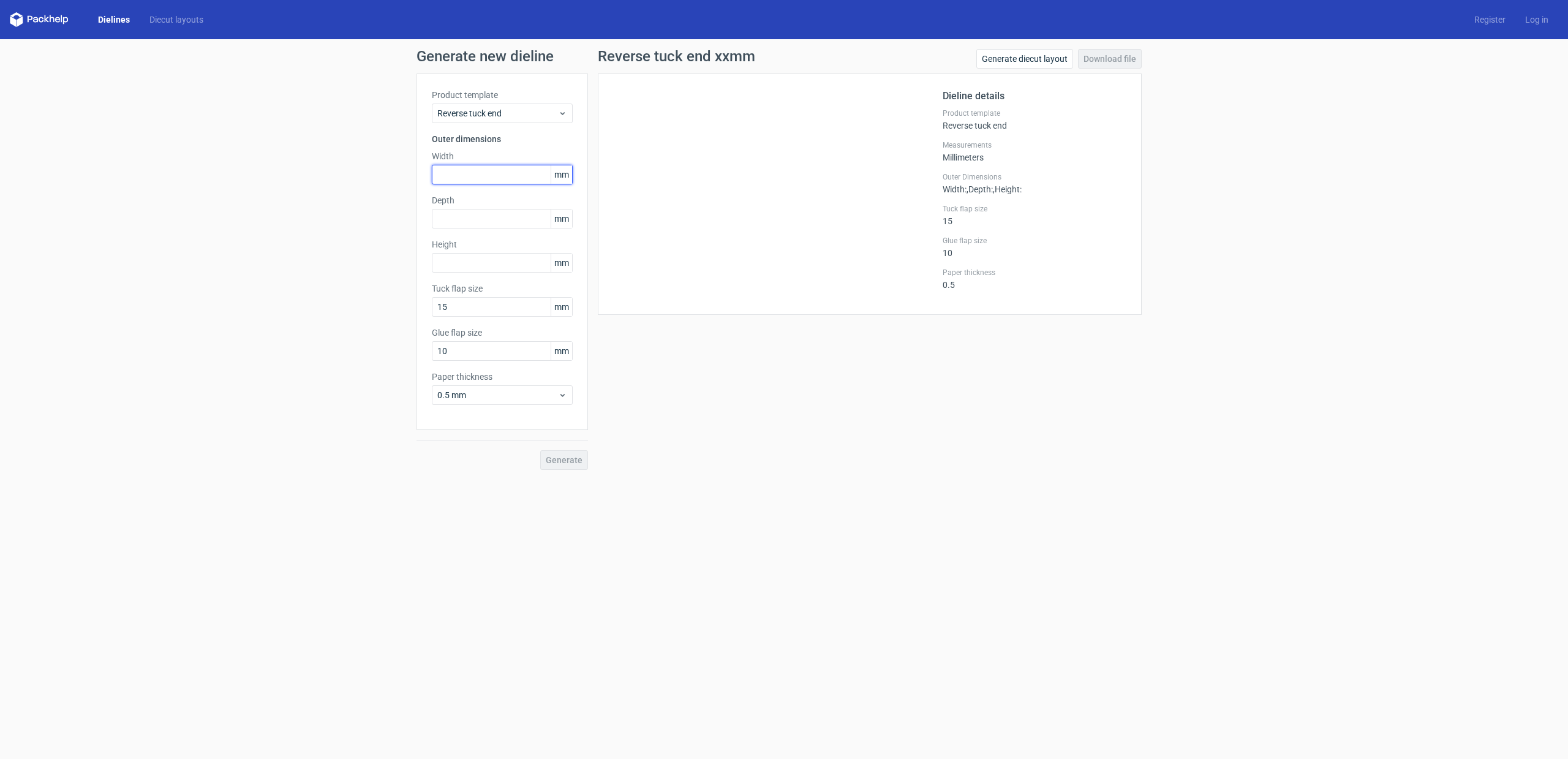
click at [459, 178] on input "text" at bounding box center [502, 174] width 141 height 20
type input "1"
click at [553, 171] on span "mm" at bounding box center [561, 174] width 22 height 18
click at [512, 171] on input "1" at bounding box center [502, 174] width 141 height 20
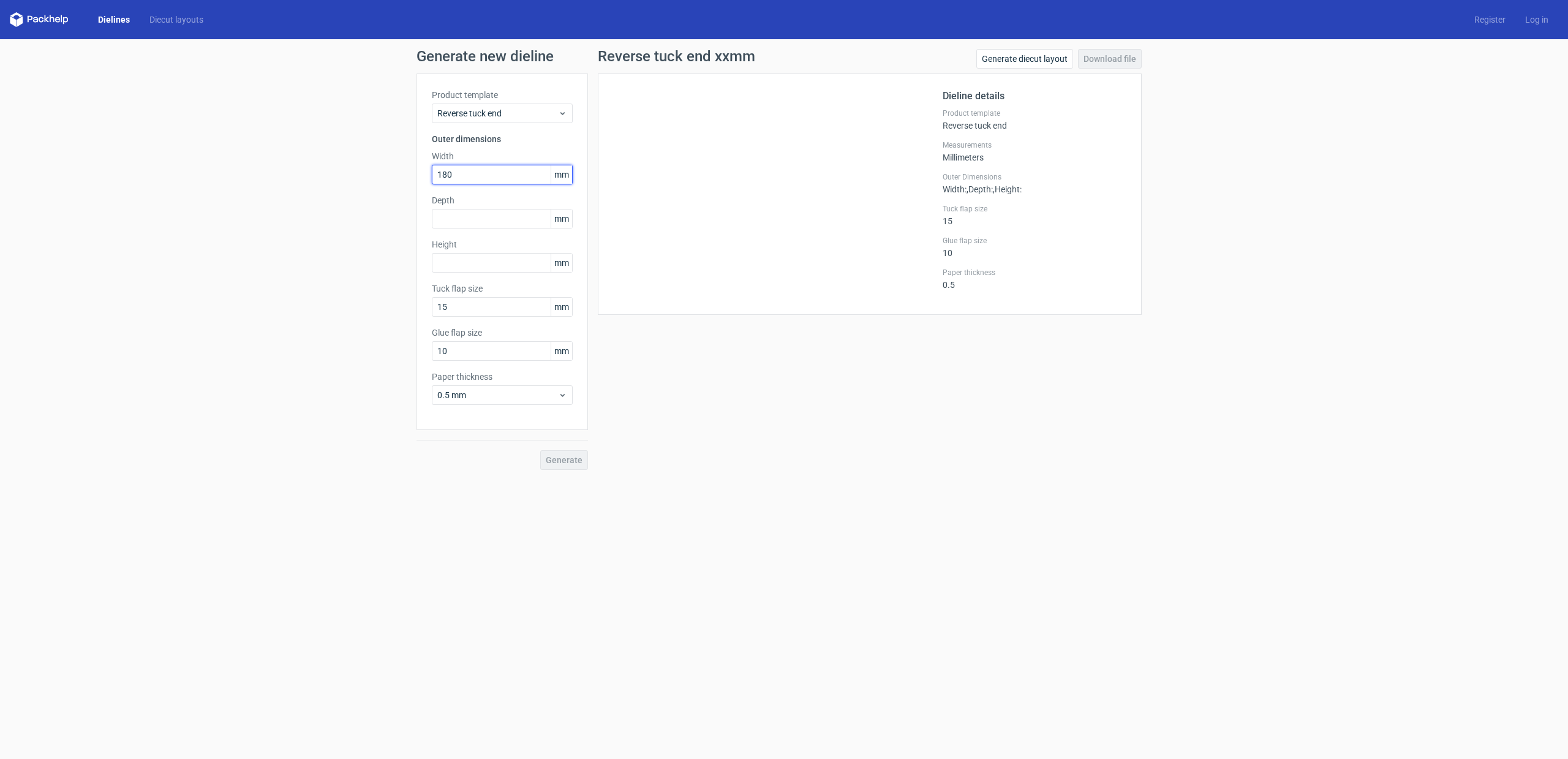
type input "180"
type input "130"
type input "17"
click at [264, 313] on div "Generate new dieline Product template Reverse tuck end Outer dimensions Width 1…" at bounding box center [784, 270] width 1568 height 461
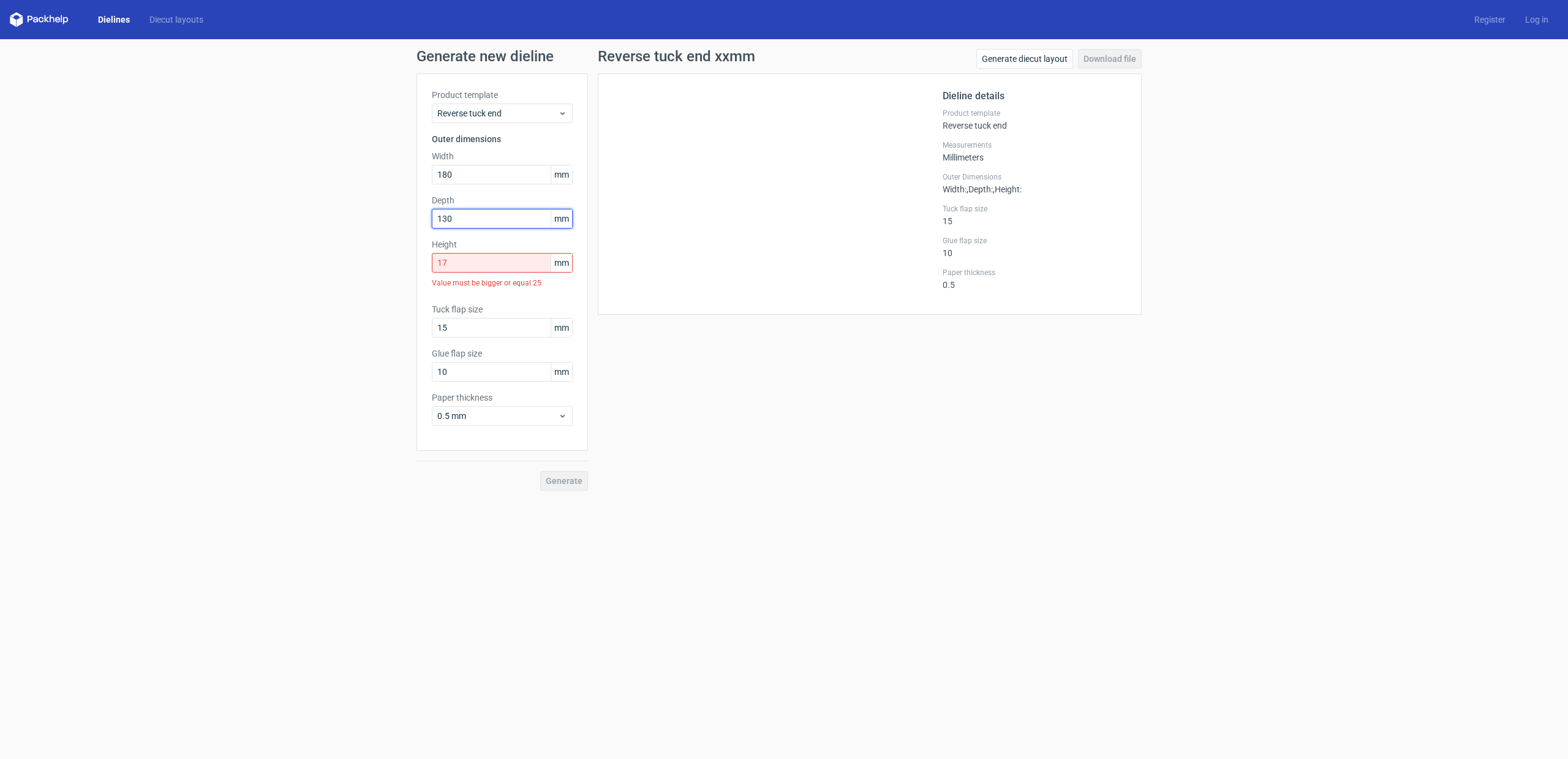
drag, startPoint x: 495, startPoint y: 212, endPoint x: 296, endPoint y: 192, distance: 200.0
click at [296, 192] on div "Generate new dieline Product template Reverse tuck end Outer dimensions Width 1…" at bounding box center [784, 270] width 1568 height 461
type input "17"
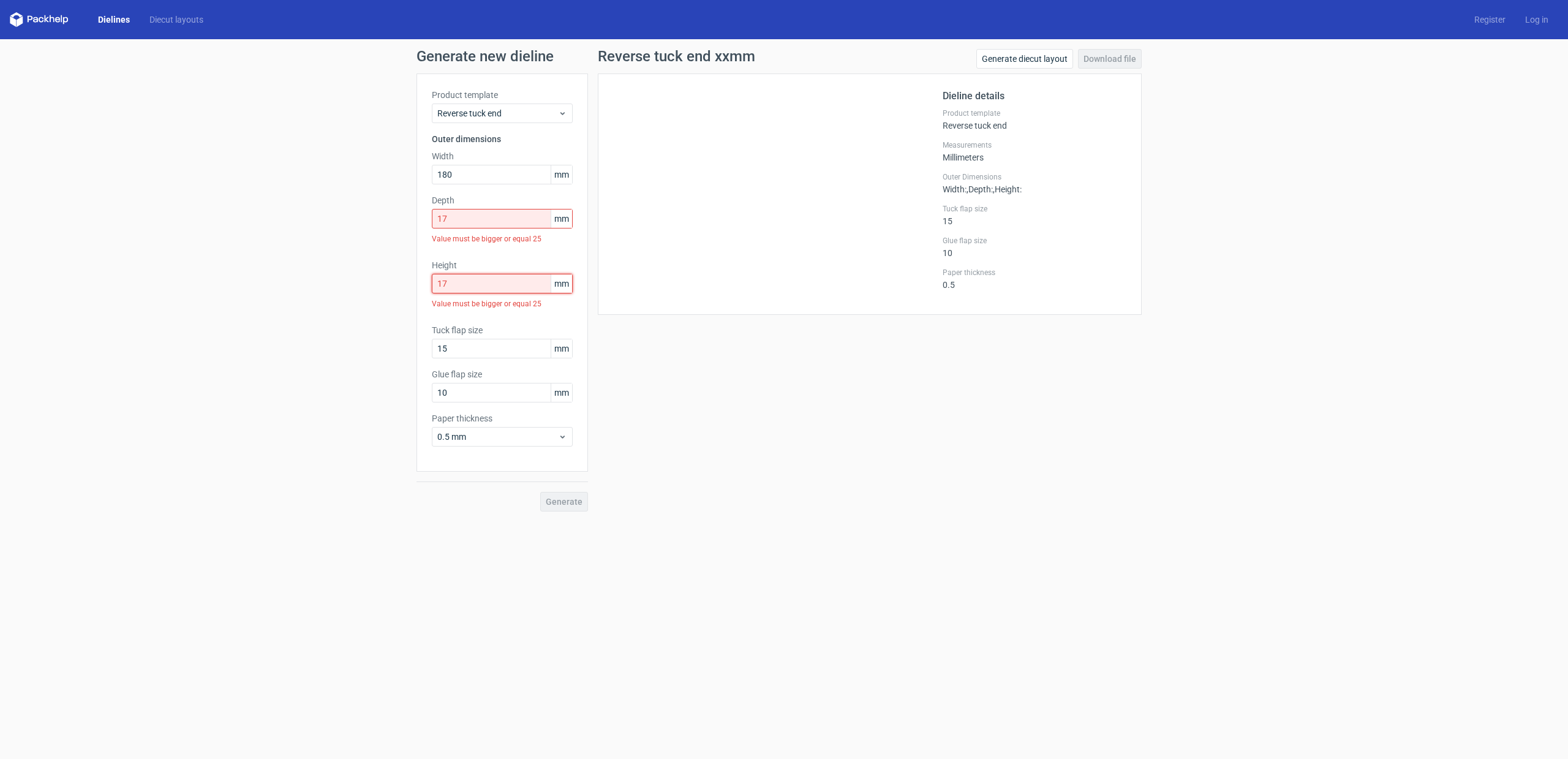
drag, startPoint x: 476, startPoint y: 286, endPoint x: 101, endPoint y: 137, distance: 403.5
click at [104, 140] on div "Generate new dieline Product template Reverse tuck end Outer dimensions Width 1…" at bounding box center [784, 280] width 1568 height 482
type input "130"
drag, startPoint x: 488, startPoint y: 219, endPoint x: 307, endPoint y: 211, distance: 181.2
click at [307, 211] on div "Generate new dieline Product template Reverse tuck end Outer dimensions Width 1…" at bounding box center [784, 270] width 1568 height 461
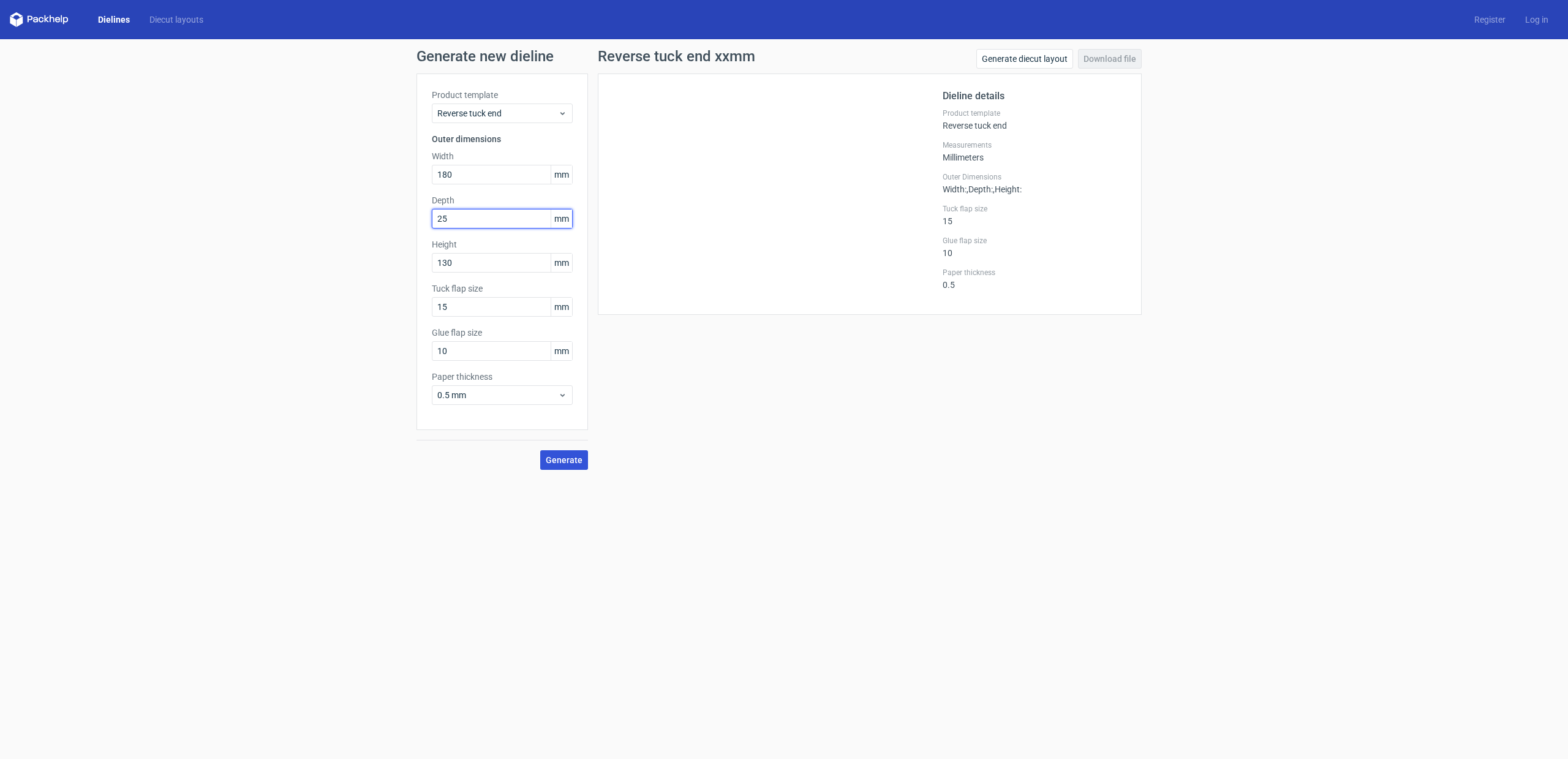
type input "25"
click at [561, 455] on span "Generate" at bounding box center [564, 460] width 37 height 9
drag, startPoint x: 464, startPoint y: 214, endPoint x: 257, endPoint y: 183, distance: 209.3
click at [257, 183] on div "Generate new dieline Product template Reverse tuck end Outer dimensions Width 1…" at bounding box center [784, 259] width 1568 height 440
drag, startPoint x: 501, startPoint y: 177, endPoint x: 245, endPoint y: 157, distance: 256.8
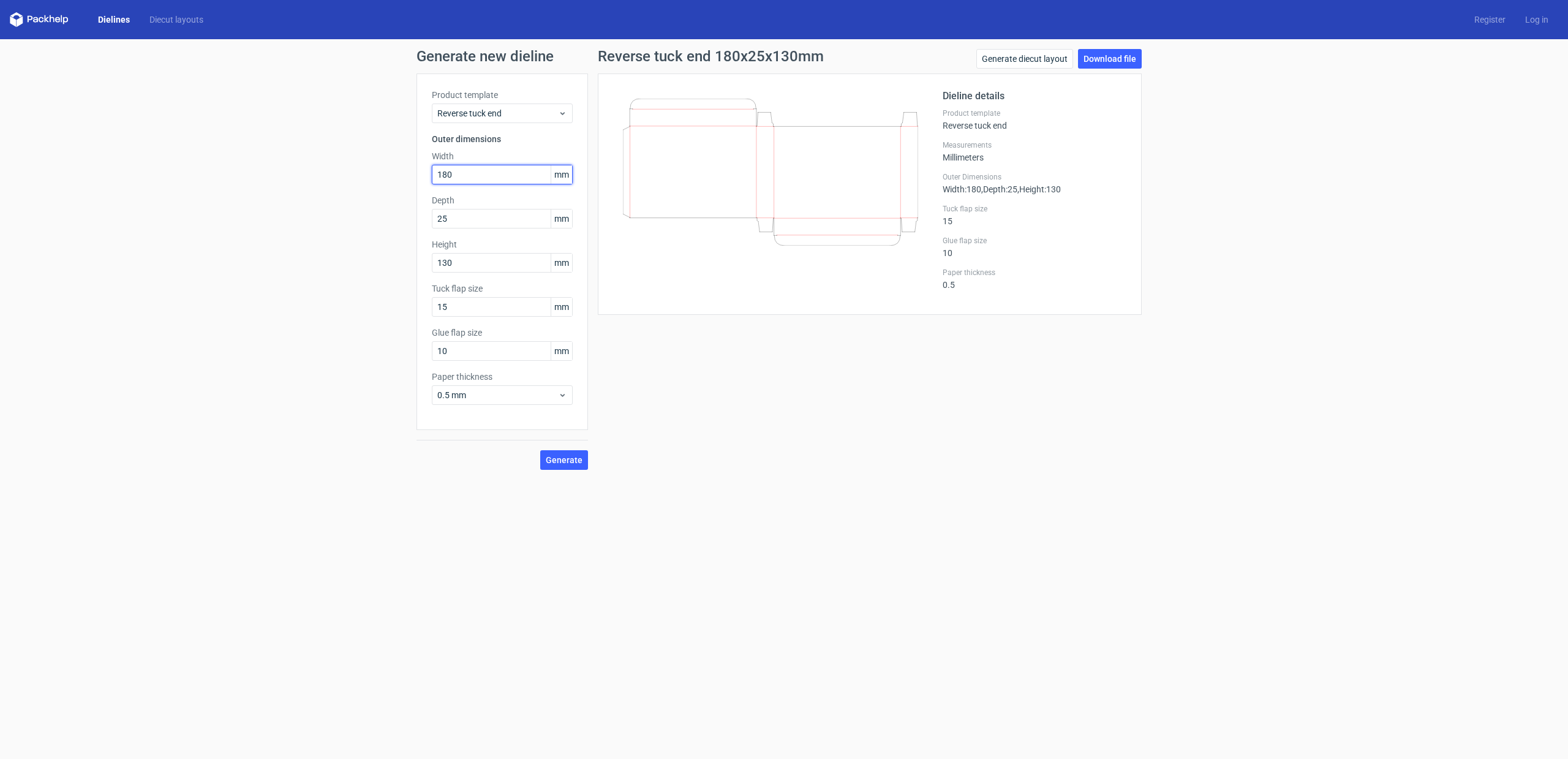
click at [245, 157] on div "Generate new dieline Product template Reverse tuck end Outer dimensions Width 1…" at bounding box center [784, 259] width 1568 height 440
type input "130"
type input "180"
click at [567, 455] on span "Generate" at bounding box center [564, 460] width 37 height 9
drag, startPoint x: 474, startPoint y: 218, endPoint x: 84, endPoint y: 164, distance: 393.7
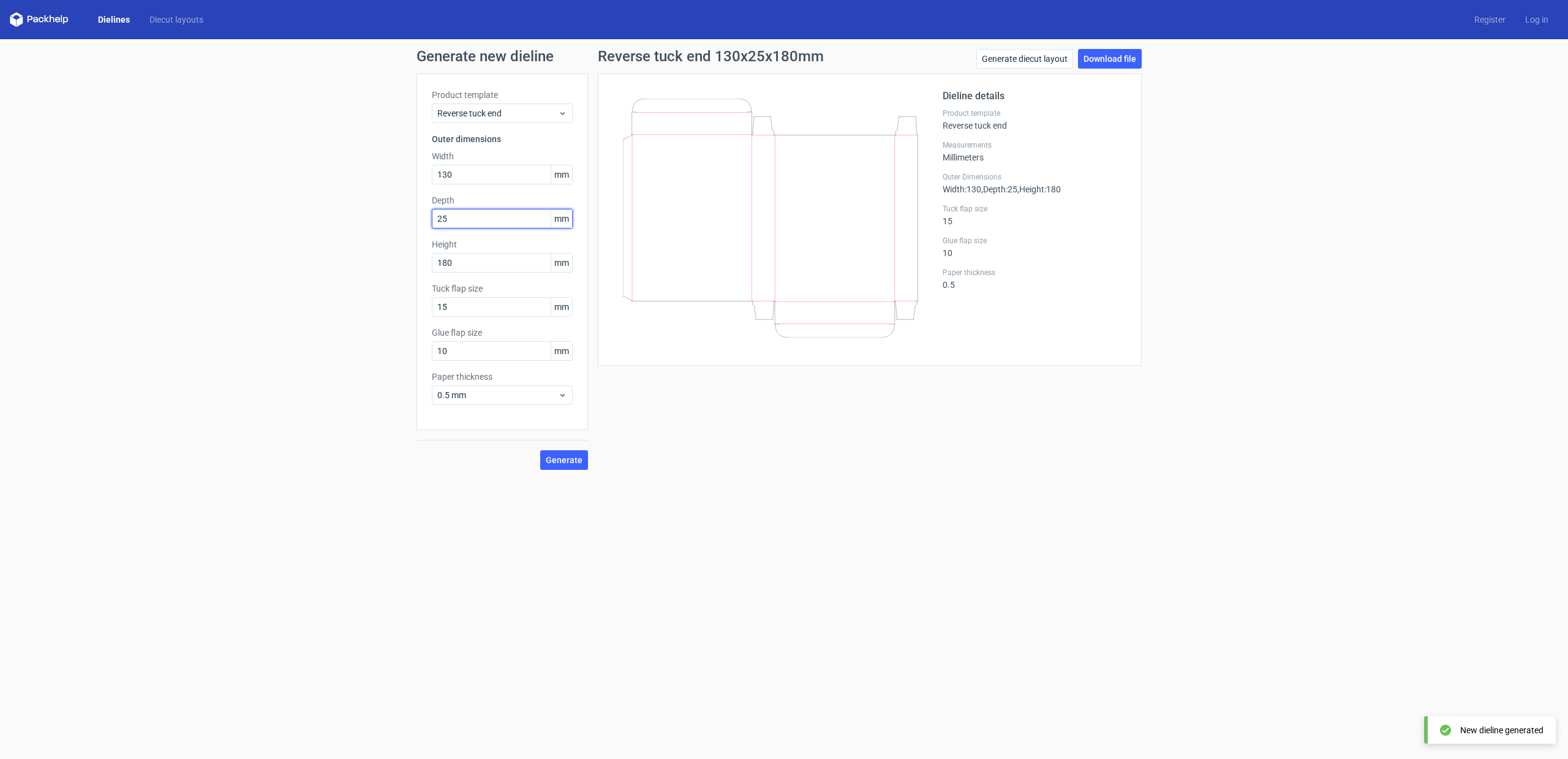
click at [57, 163] on div "Generate new dieline Product template Reverse tuck end Outer dimensions Width 1…" at bounding box center [784, 259] width 1568 height 440
type input "17"
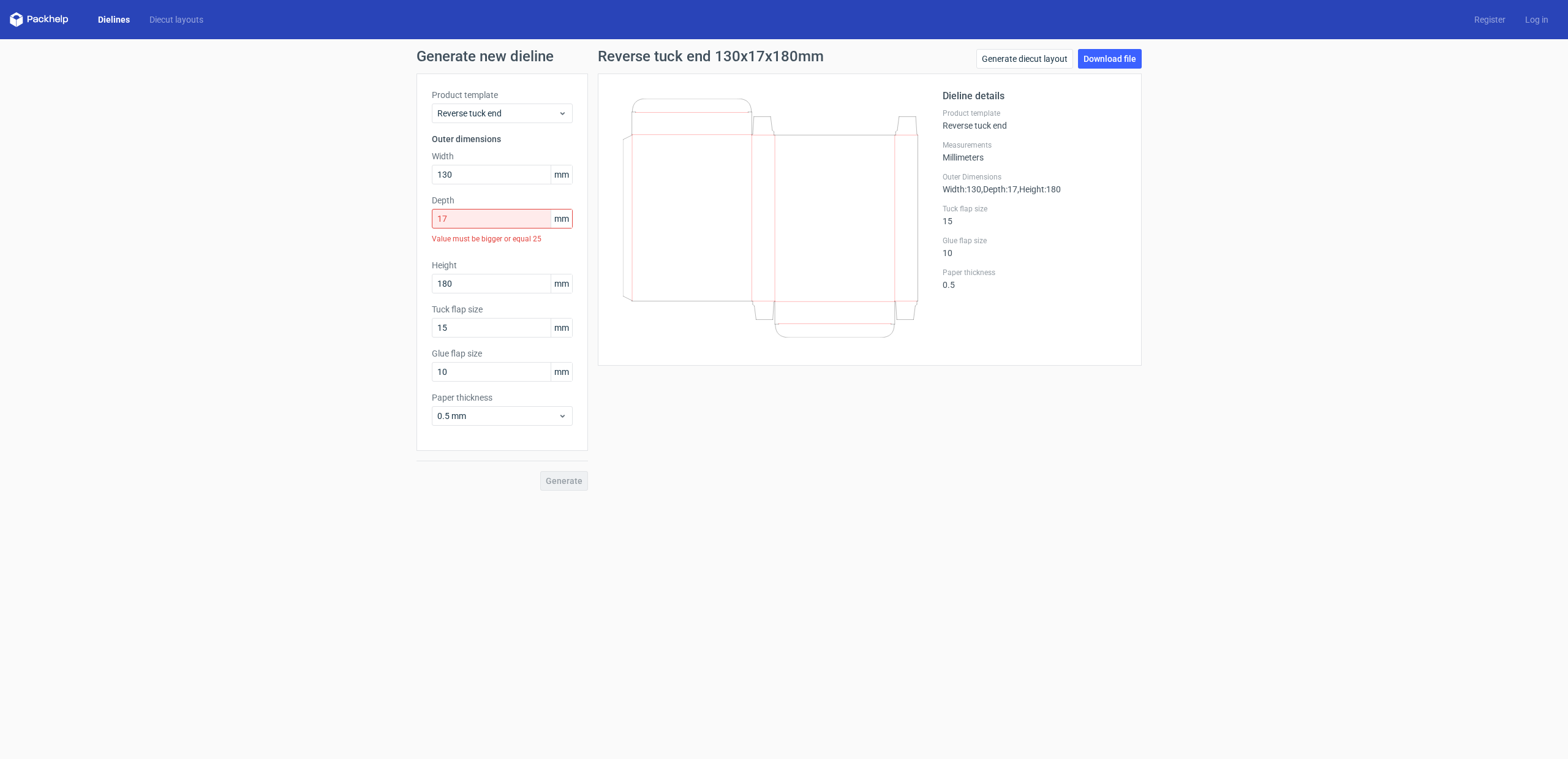
drag, startPoint x: 560, startPoint y: 478, endPoint x: 573, endPoint y: 476, distance: 13.2
click at [560, 478] on div "Generate" at bounding box center [501, 471] width 172 height 40
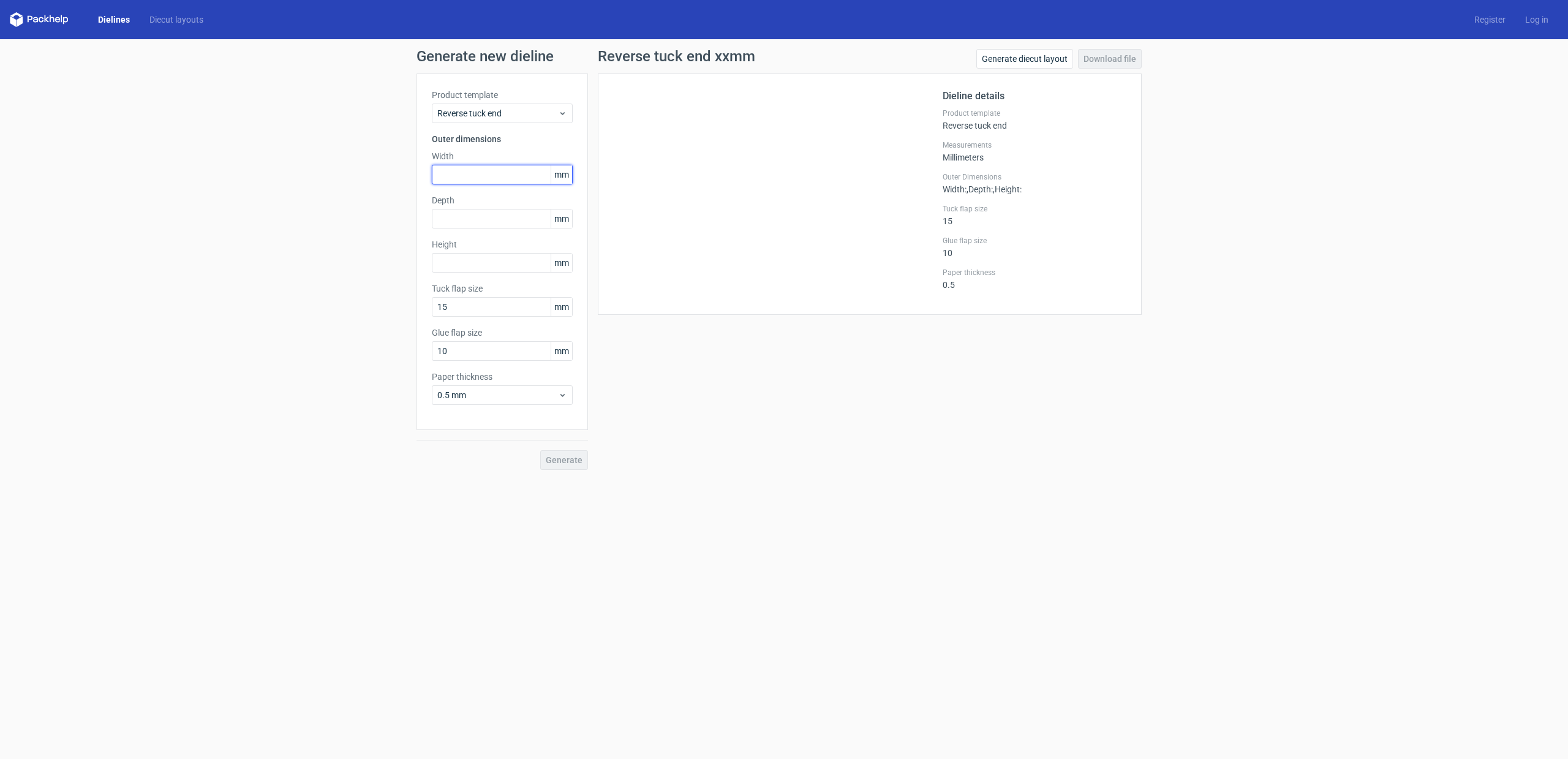
click at [461, 171] on input "text" at bounding box center [502, 174] width 141 height 20
type input "180"
type input "25"
type input "130"
click at [540, 446] on div "Generate" at bounding box center [501, 450] width 172 height 40
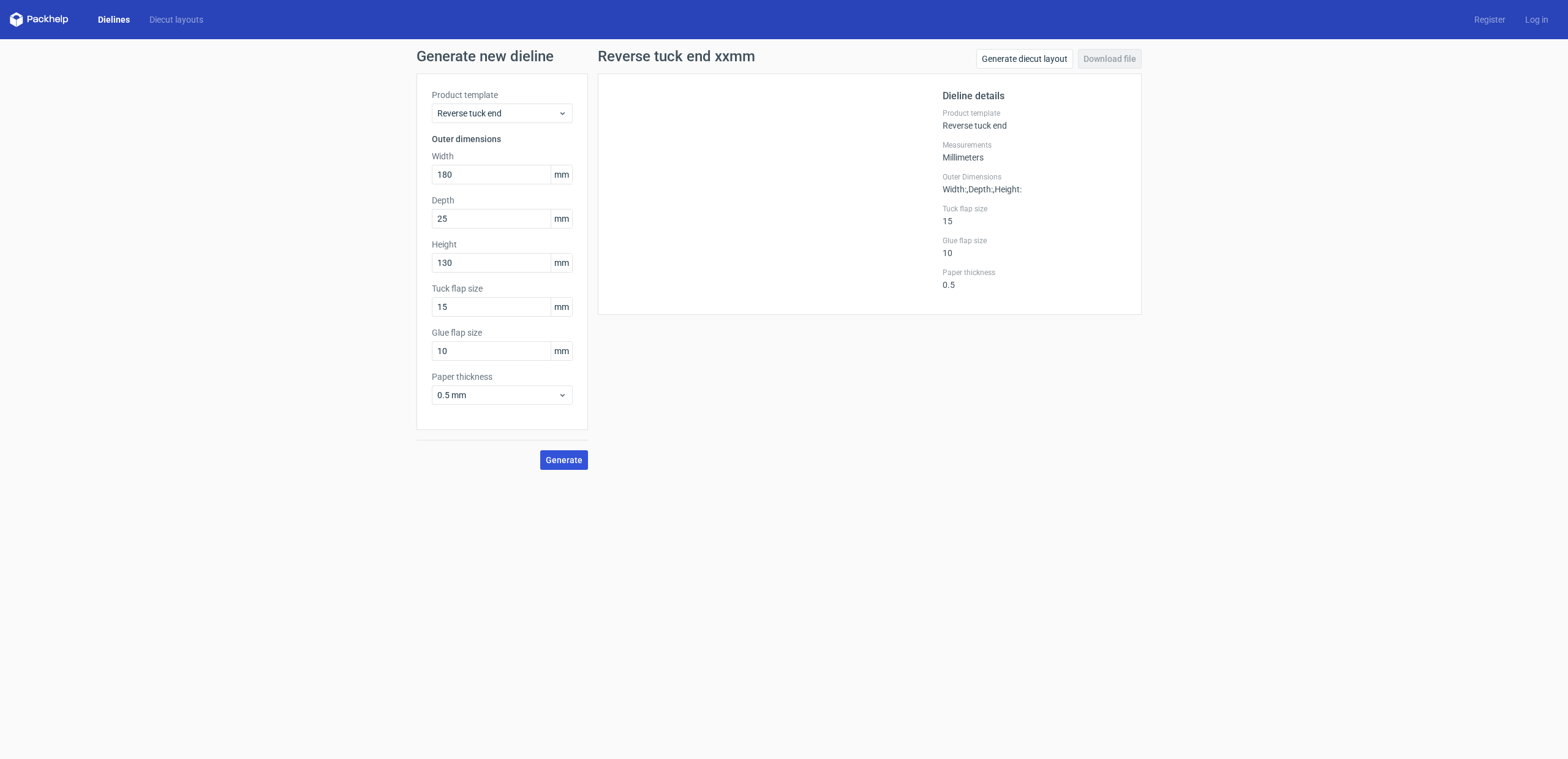
click at [571, 460] on span "Generate" at bounding box center [564, 460] width 37 height 9
drag, startPoint x: 468, startPoint y: 173, endPoint x: 320, endPoint y: 156, distance: 149.0
click at [320, 156] on div "Generate new dieline Product template Reverse tuck end Outer dimensions Width 1…" at bounding box center [784, 259] width 1568 height 440
type input "130"
type input "9"
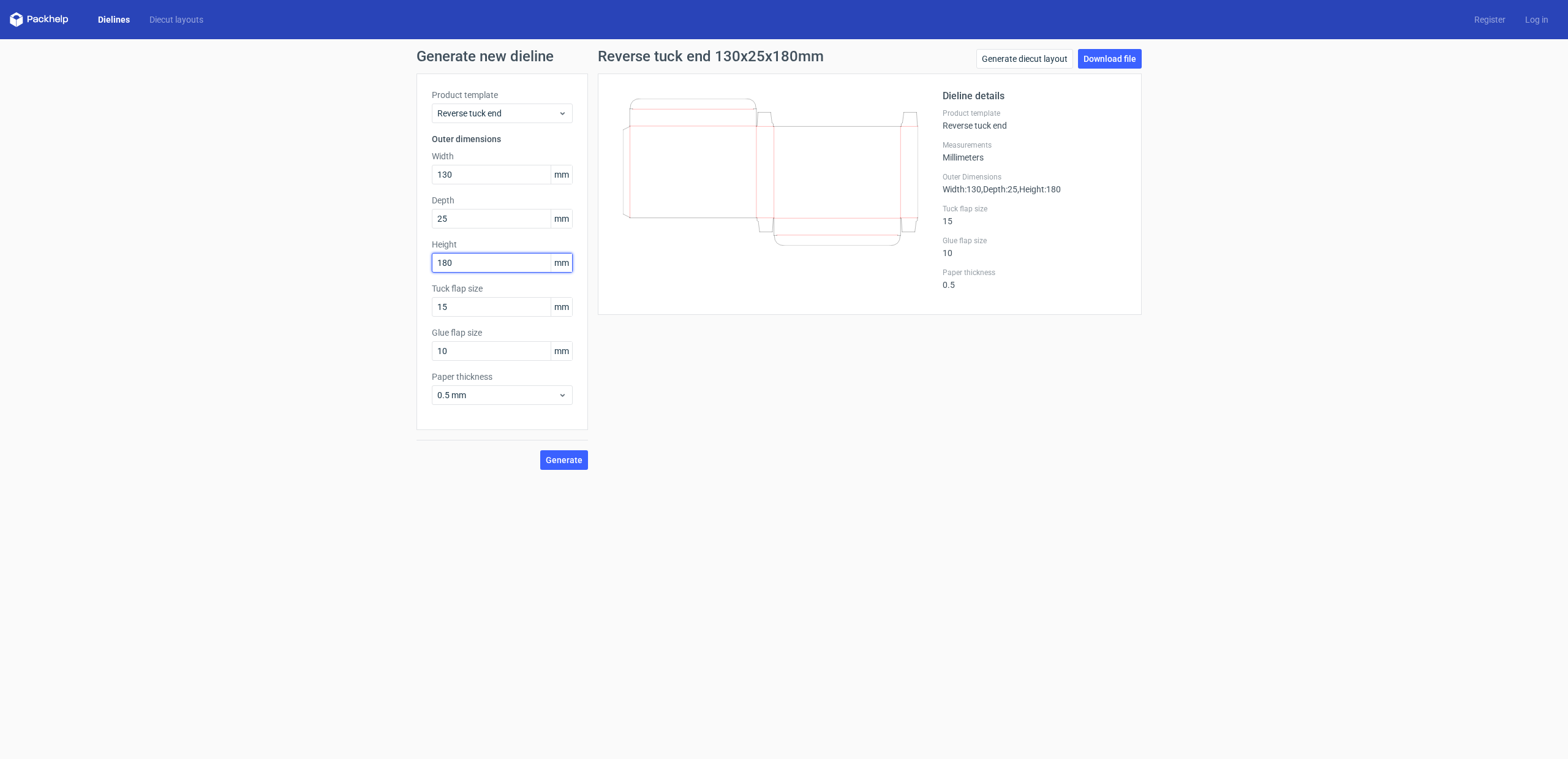
type input "180"
click at [547, 460] on button "Generate" at bounding box center [563, 460] width 48 height 20
click at [1120, 57] on link "Download file" at bounding box center [1109, 58] width 64 height 20
drag, startPoint x: 497, startPoint y: 214, endPoint x: 200, endPoint y: 154, distance: 303.0
click at [210, 153] on div "Generate new dieline Product template Reverse tuck end Outer dimensions Width 1…" at bounding box center [784, 259] width 1568 height 440
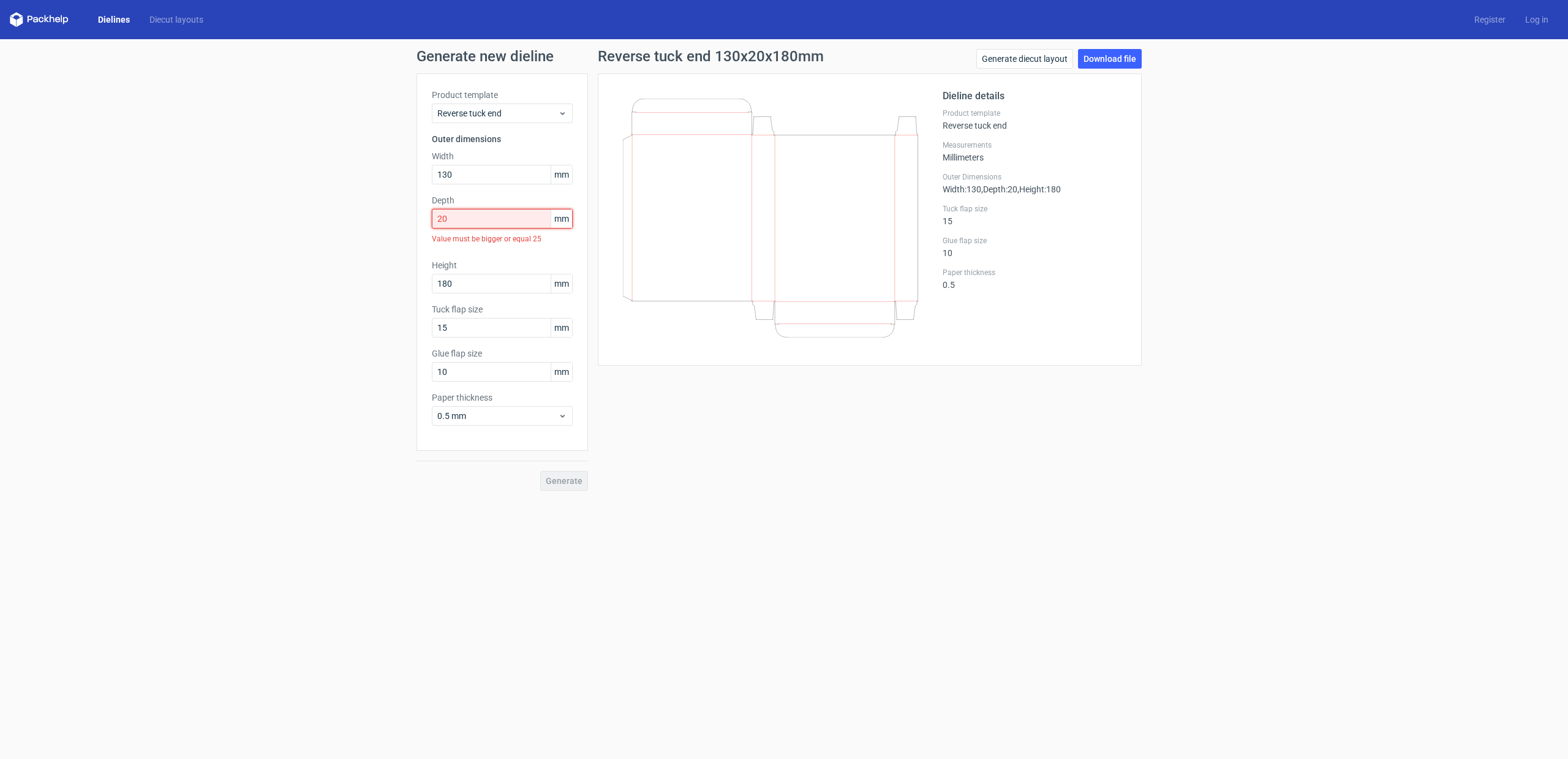
drag, startPoint x: 514, startPoint y: 218, endPoint x: 313, endPoint y: 193, distance: 202.5
click at [313, 193] on div "Generate new dieline Product template Reverse tuck end Outer dimensions Width 1…" at bounding box center [784, 270] width 1568 height 461
drag, startPoint x: 351, startPoint y: 205, endPoint x: 240, endPoint y: 183, distance: 113.2
click at [243, 184] on div "Generate new dieline Product template Reverse tuck end Outer dimensions Width 1…" at bounding box center [784, 270] width 1568 height 461
type input "1"
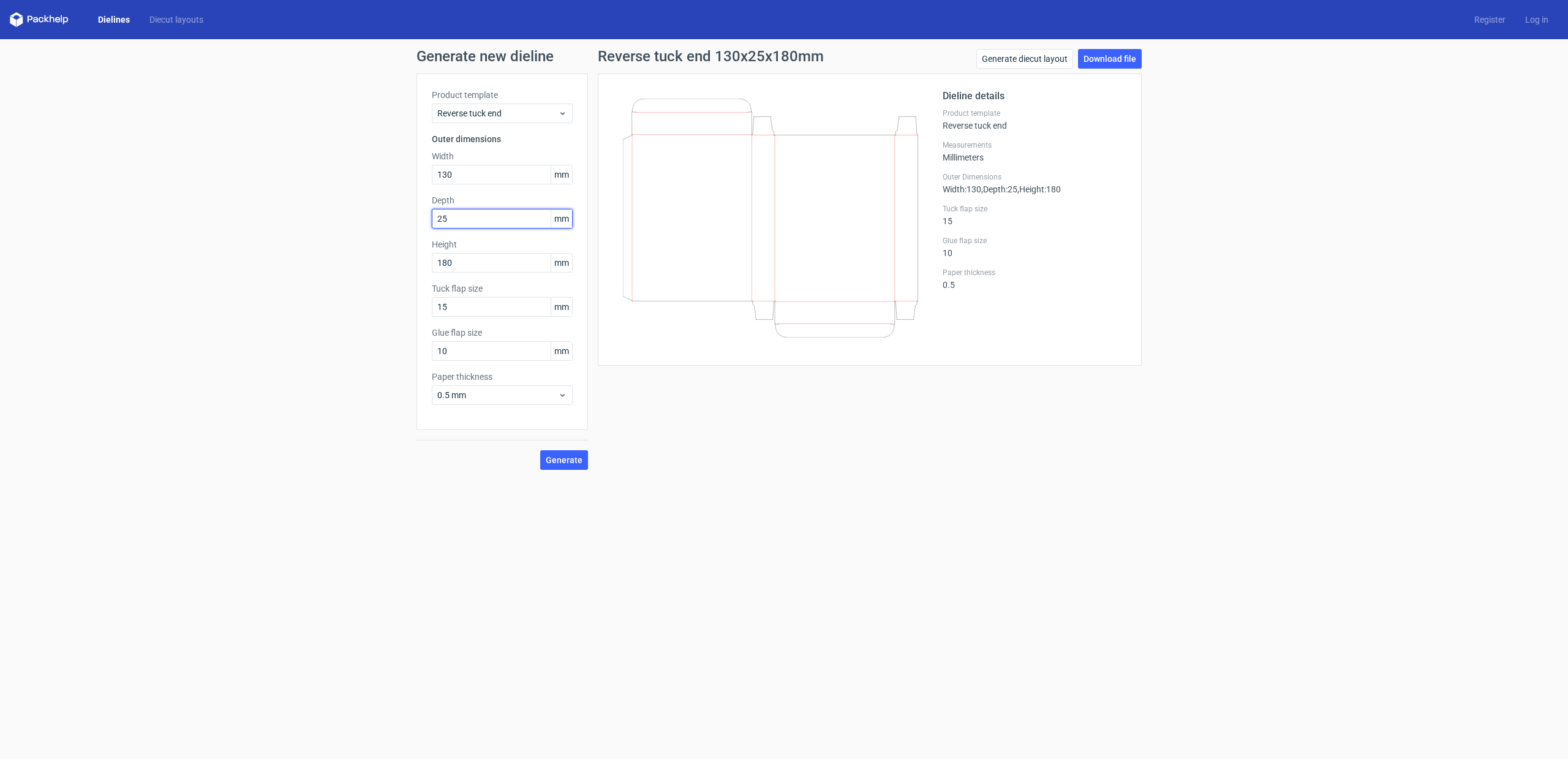
type input "25"
click at [572, 458] on span "Generate" at bounding box center [564, 460] width 37 height 9
click at [1096, 65] on link "Download file" at bounding box center [1109, 58] width 64 height 20
